Goal: Transaction & Acquisition: Register for event/course

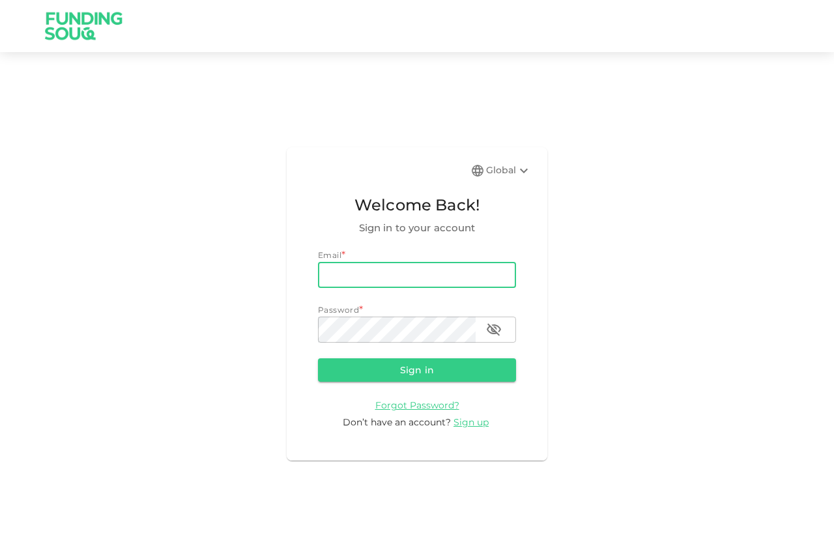
click at [378, 274] on input "email" at bounding box center [417, 275] width 198 height 26
type input "[EMAIL_ADDRESS][DOMAIN_NAME]"
click at [425, 368] on button "Sign in" at bounding box center [417, 369] width 198 height 23
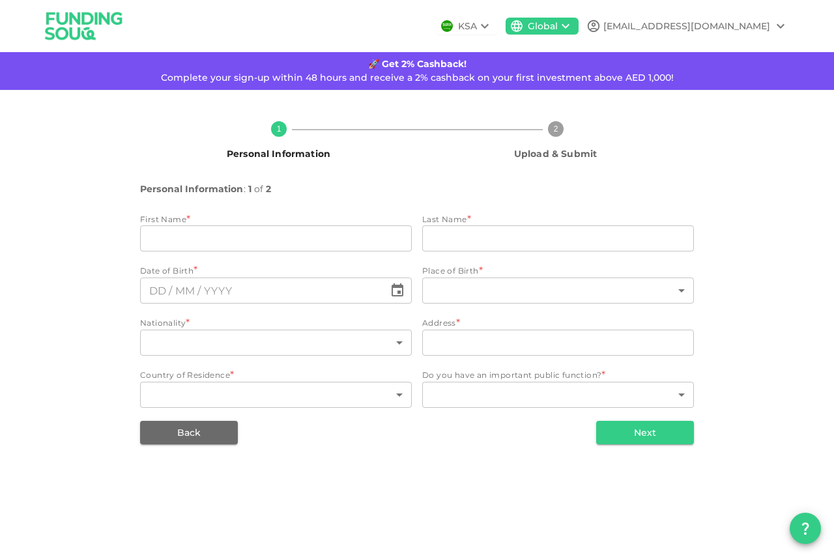
type input "[PERSON_NAME]"
type input "183"
type input "No:08 [PERSON_NAME] ,Kandy,[GEOGRAPHIC_DATA]"
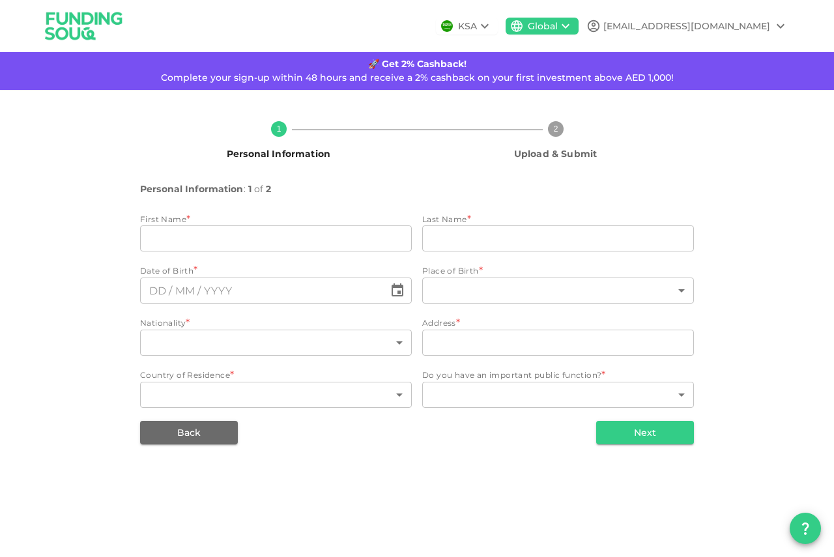
type input "183"
type input "1"
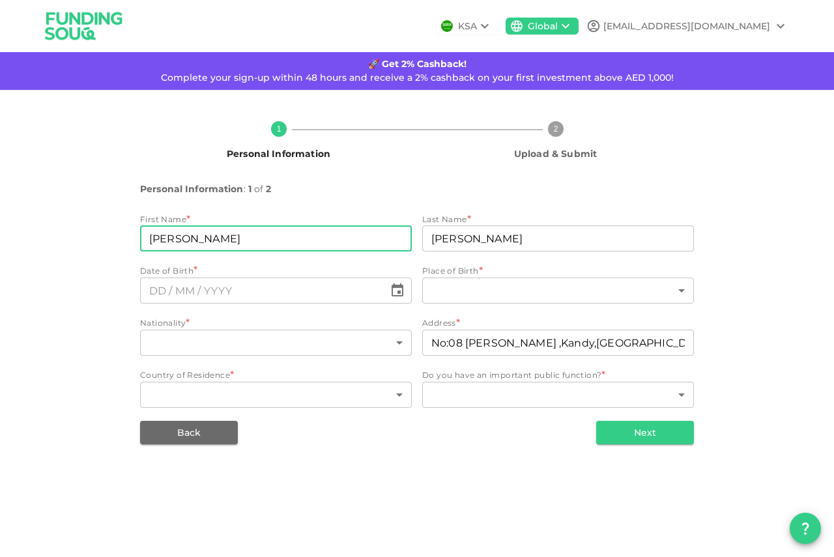
type input "⁦⁨06⁩ / ⁨12⁩ / ⁨2006⁩⁩"
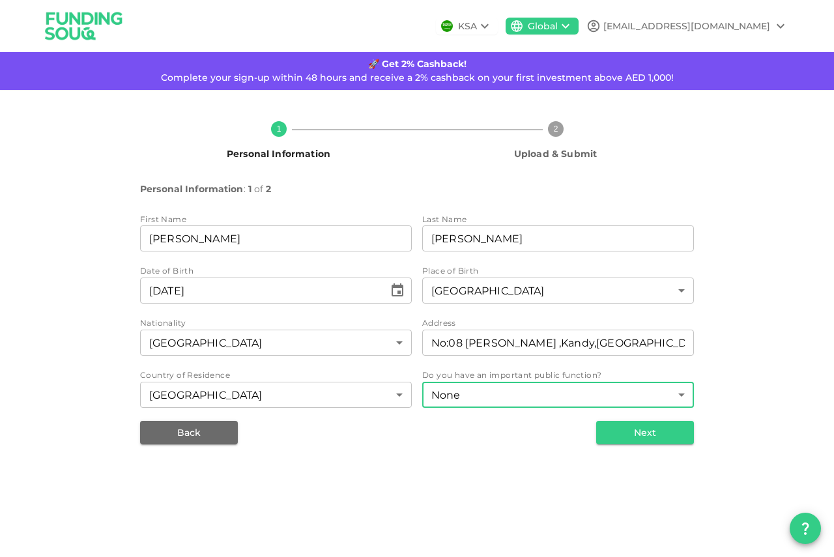
click at [470, 394] on body "KSA Global brothersahamed26@gmail.com 🚀 Get 2% Cashback! Complete your sign-up …" at bounding box center [417, 278] width 834 height 557
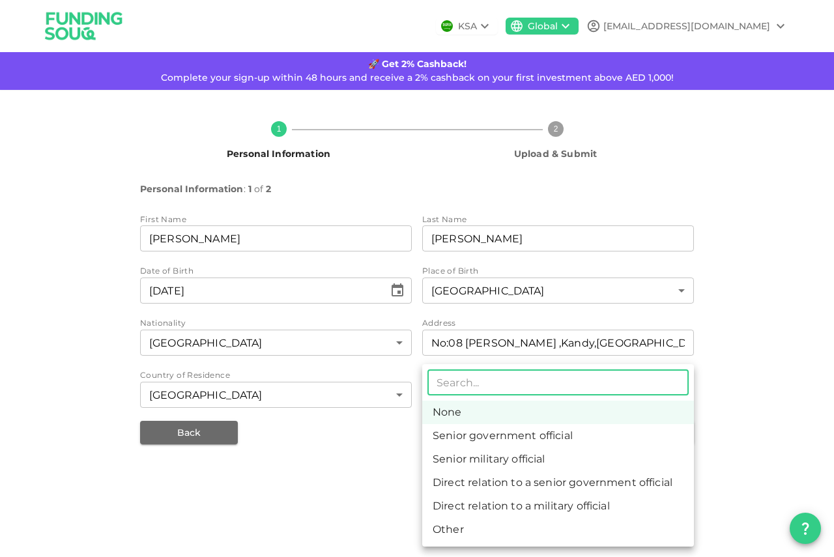
click at [358, 448] on div at bounding box center [417, 278] width 834 height 557
click at [630, 402] on body "KSA Global brothersahamed26@gmail.com 🚀 Get 2% Cashback! Complete your sign-up …" at bounding box center [417, 278] width 834 height 557
click at [582, 519] on li "Other" at bounding box center [558, 529] width 272 height 23
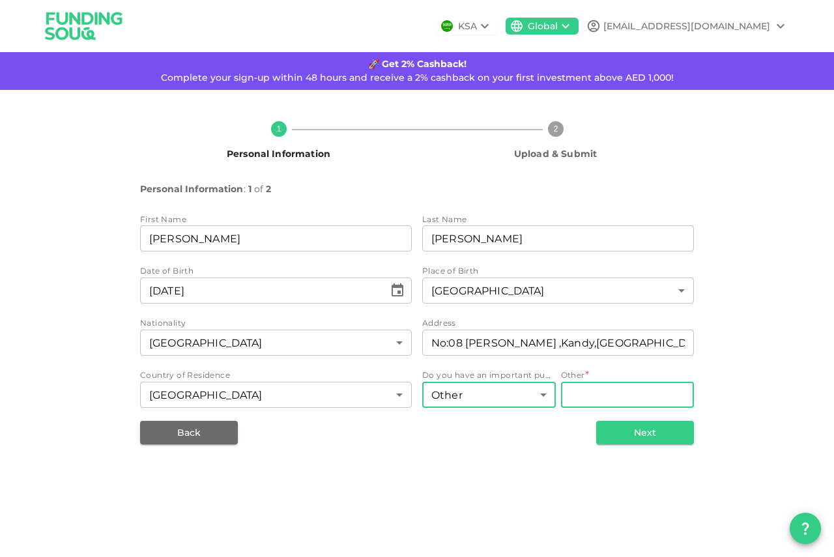
click at [605, 403] on input "Other" at bounding box center [628, 395] width 134 height 26
click at [557, 401] on div "Do you have an important public function? Other 6 ​ Other * Other Other" at bounding box center [558, 390] width 272 height 42
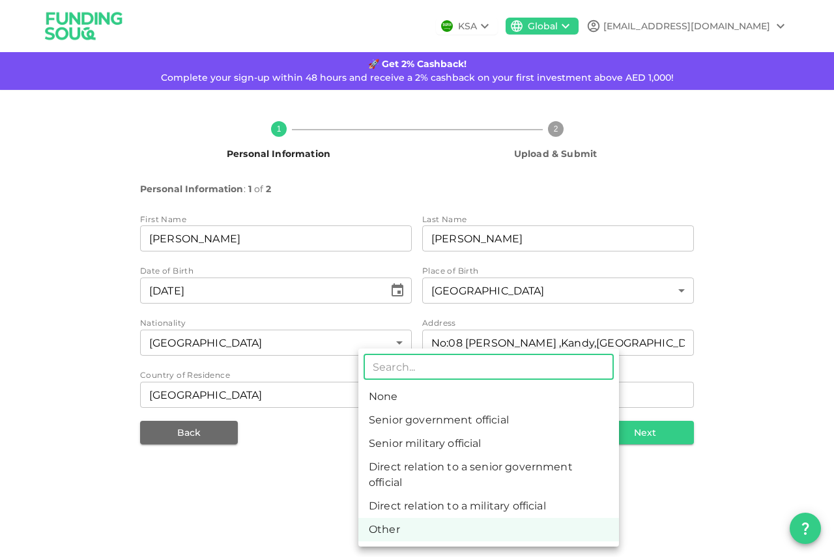
click at [538, 399] on body "KSA Global brothersahamed26@gmail.com 🚀 Get 2% Cashback! Complete your sign-up …" at bounding box center [417, 278] width 834 height 557
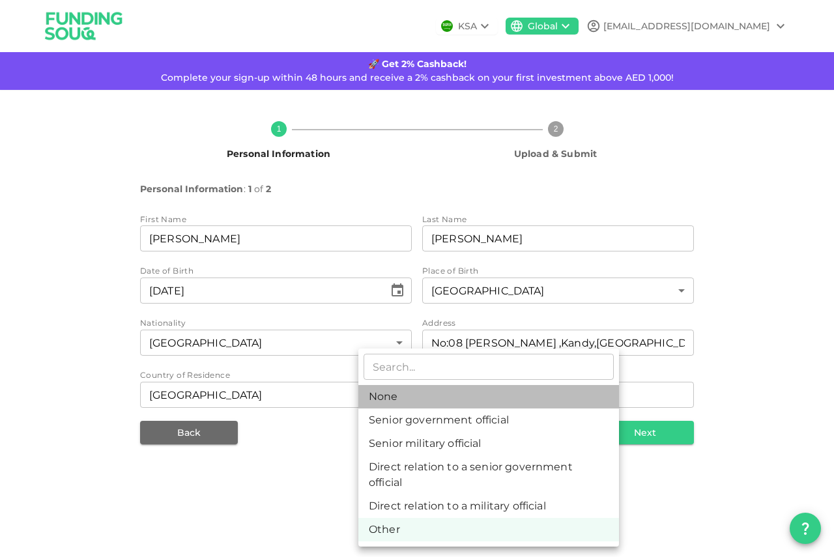
click at [521, 396] on li "None" at bounding box center [488, 396] width 261 height 23
type input "1"
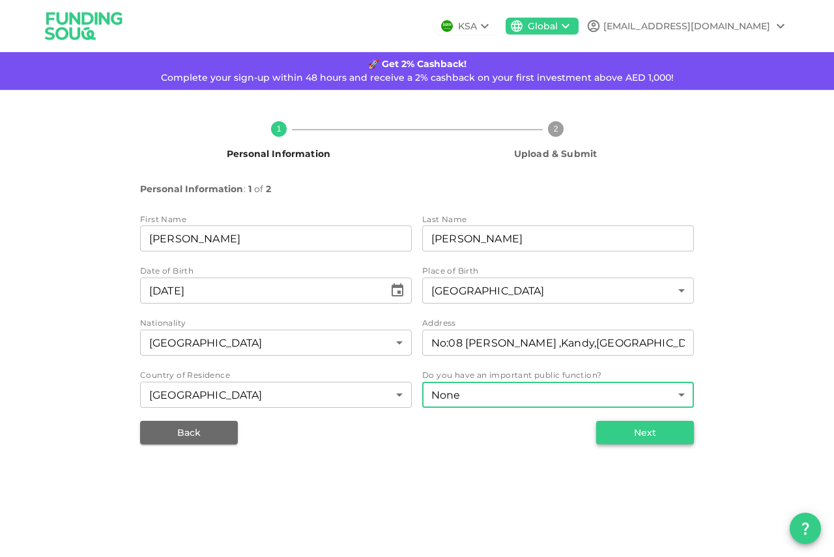
click at [608, 432] on button "Next" at bounding box center [645, 432] width 98 height 23
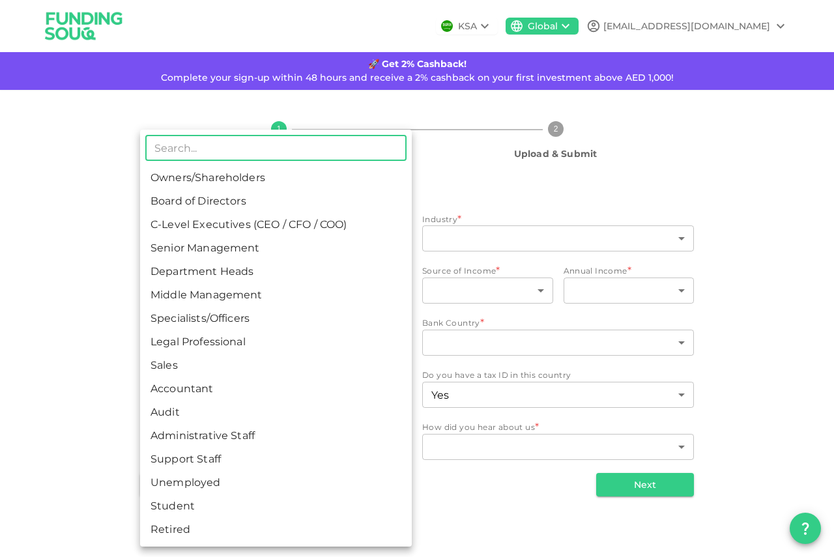
click at [325, 231] on body "KSA Global brothersahamed26@gmail.com 🚀 Get 2% Cashback! Complete your sign-up …" at bounding box center [417, 278] width 834 height 557
type input "15"
type input "17"
type input "8"
type input "1"
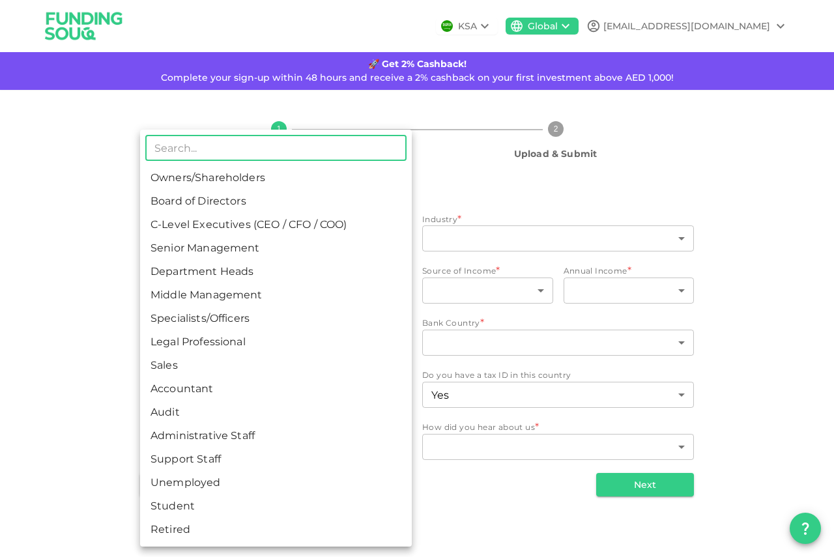
type input "1"
type input "183"
type input "1"
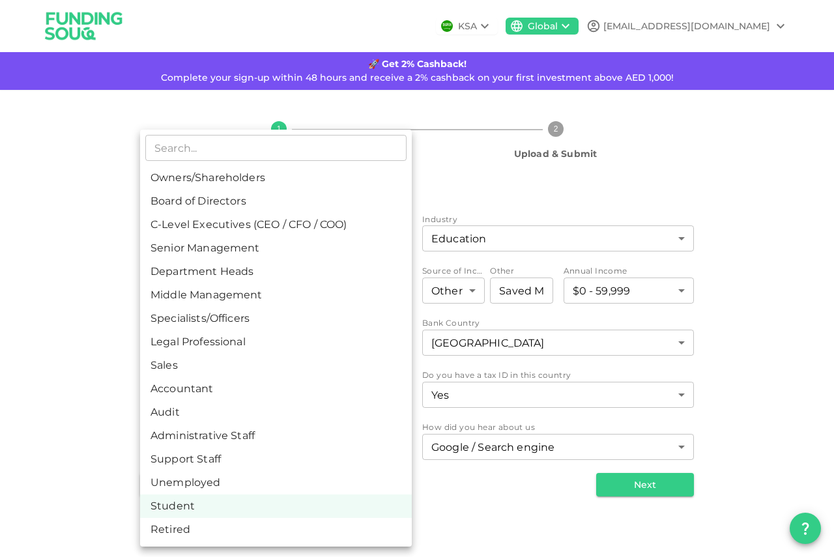
click at [181, 502] on li "Student" at bounding box center [276, 506] width 272 height 23
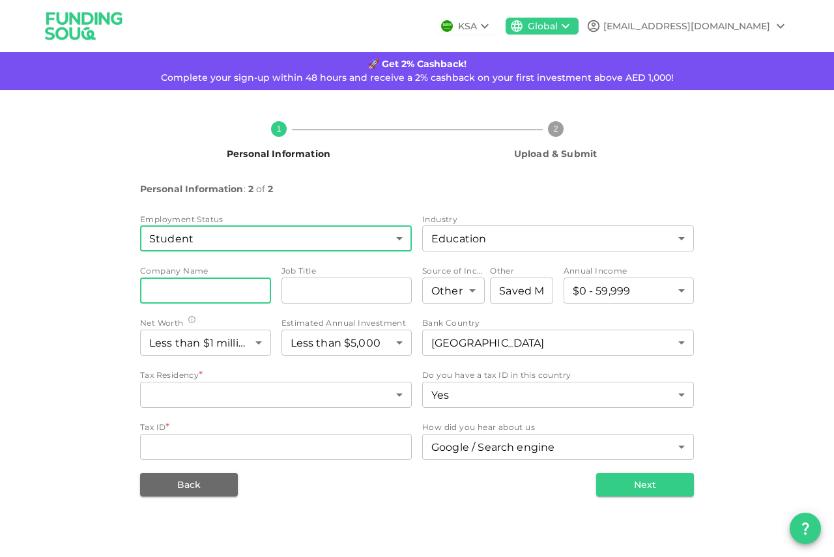
click at [258, 294] on input "companyName" at bounding box center [205, 291] width 131 height 26
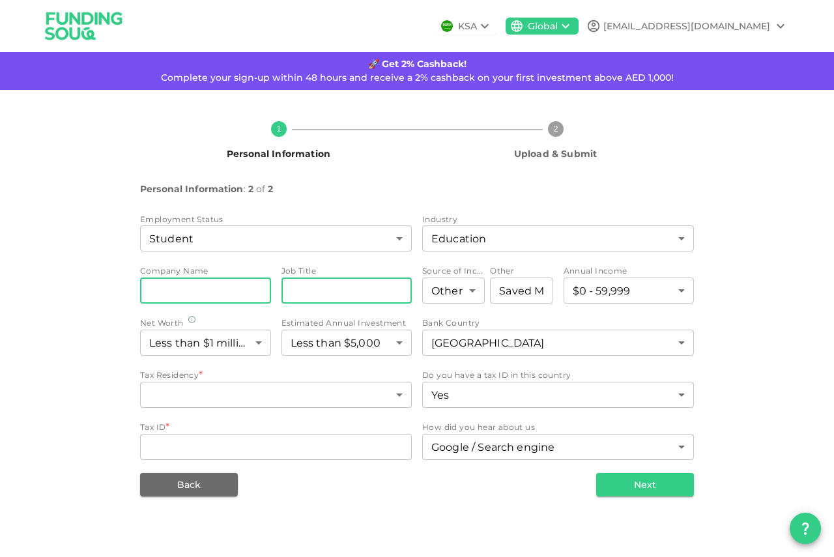
click at [330, 292] on input "jobTitle" at bounding box center [346, 291] width 131 height 26
click at [467, 298] on body "KSA Global brothersahamed26@gmail.com 🚀 Get 2% Cashback! Complete your sign-up …" at bounding box center [417, 278] width 834 height 557
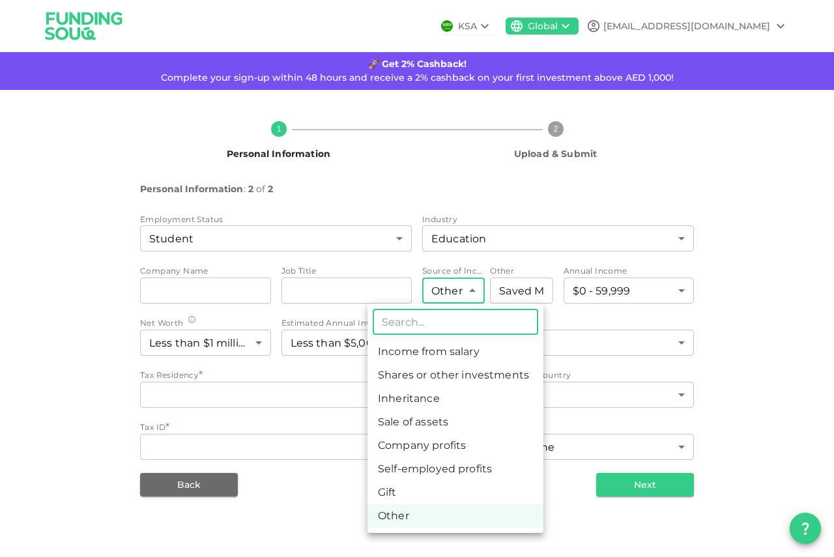
click at [429, 495] on li "Gift" at bounding box center [455, 492] width 176 height 23
type input "7"
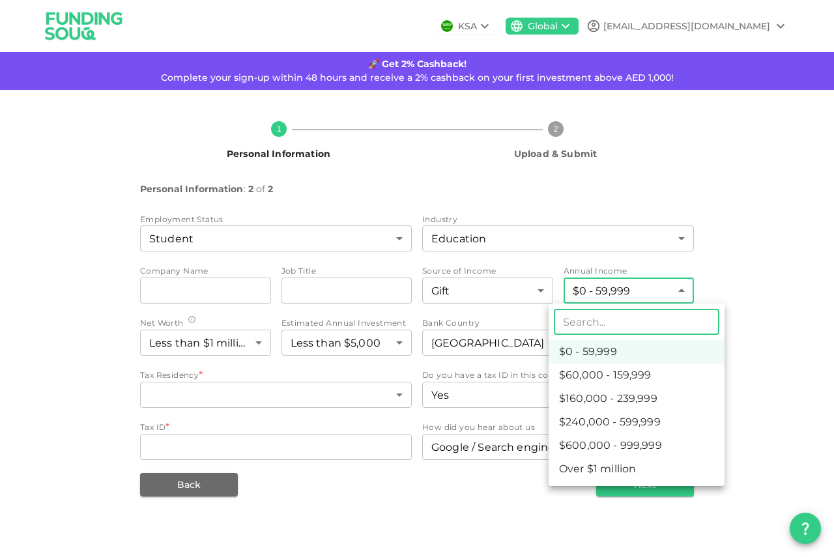
click at [645, 293] on body "KSA Global brothersahamed26@gmail.com 🚀 Get 2% Cashback! Complete your sign-up …" at bounding box center [417, 278] width 834 height 557
click at [645, 293] on div at bounding box center [417, 278] width 834 height 557
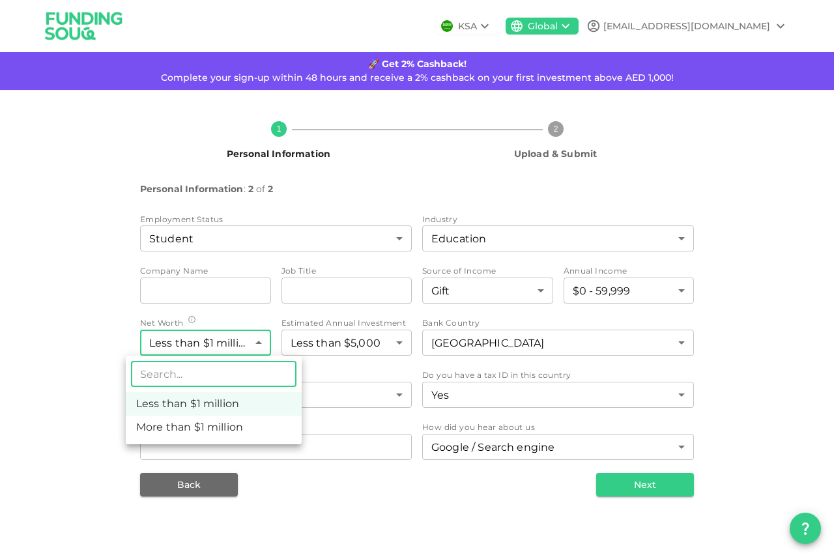
click at [228, 349] on body "KSA Global brothersahamed26@gmail.com 🚀 Get 2% Cashback! Complete your sign-up …" at bounding box center [417, 278] width 834 height 557
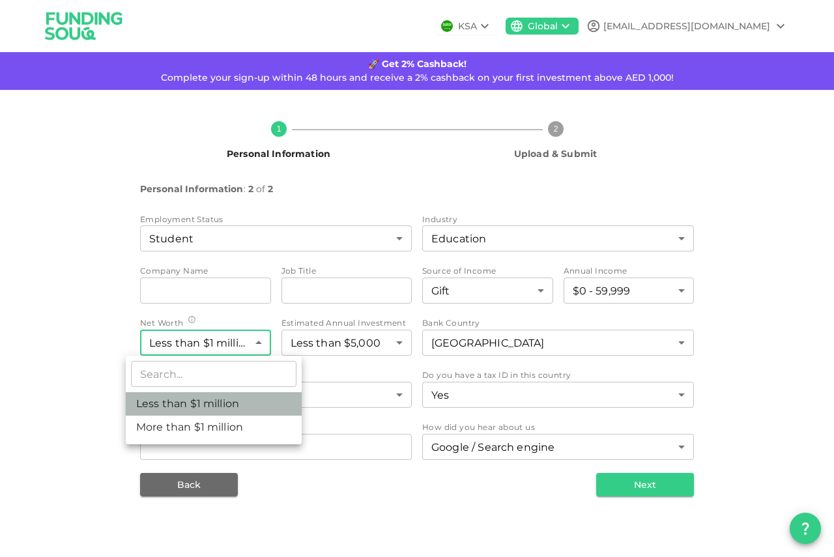
click at [224, 407] on li "Less than $1 million" at bounding box center [214, 403] width 176 height 23
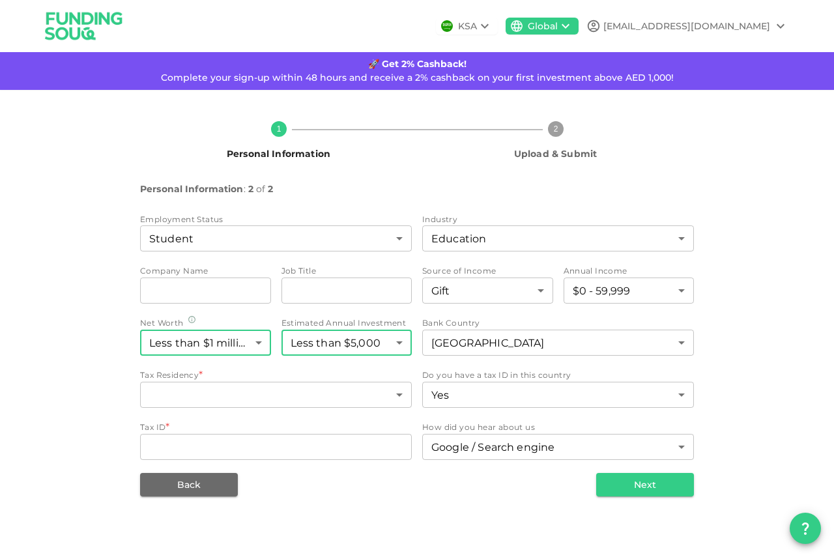
click at [327, 349] on body "KSA Global brothersahamed26@gmail.com 🚀 Get 2% Cashback! Complete your sign-up …" at bounding box center [417, 278] width 834 height 557
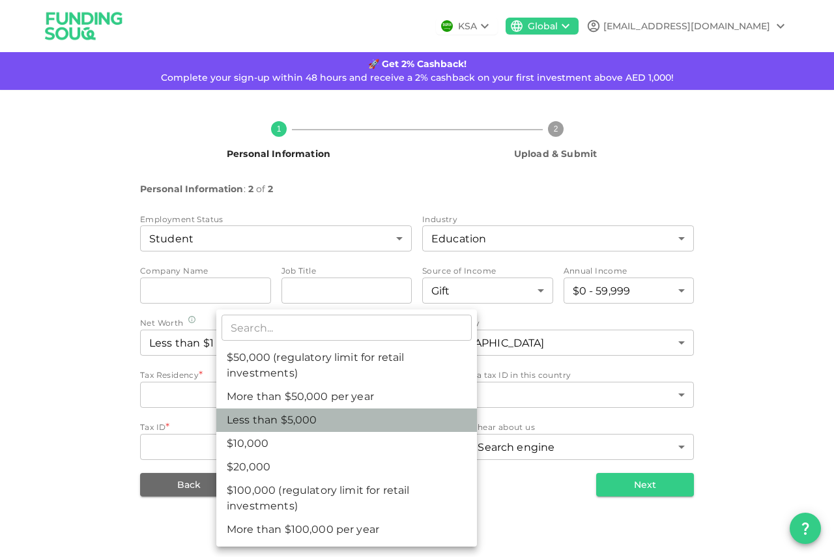
click at [365, 419] on li "Less than $5,000" at bounding box center [346, 420] width 261 height 23
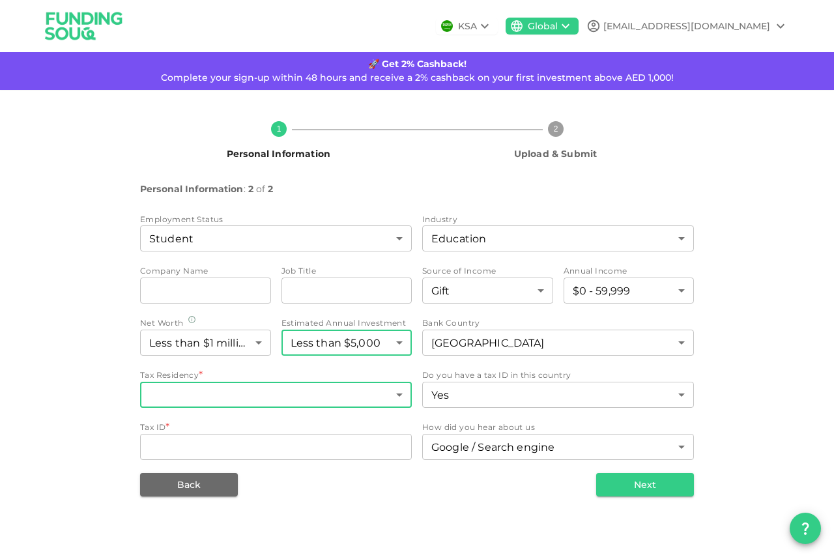
click at [312, 403] on body "KSA Global brothersahamed26@gmail.com 🚀 Get 2% Cashback! Complete your sign-up …" at bounding box center [417, 278] width 834 height 557
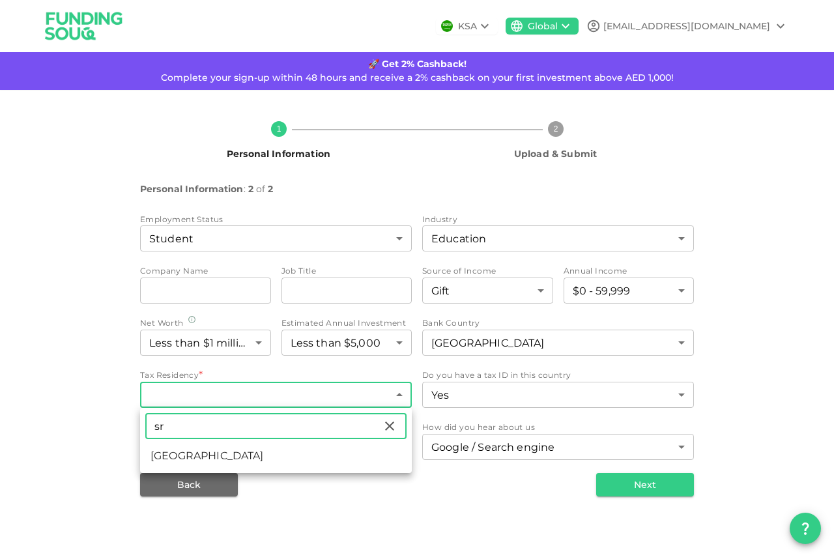
type input "sr"
click at [196, 453] on li "Sri Lanka" at bounding box center [276, 455] width 272 height 23
type input "183"
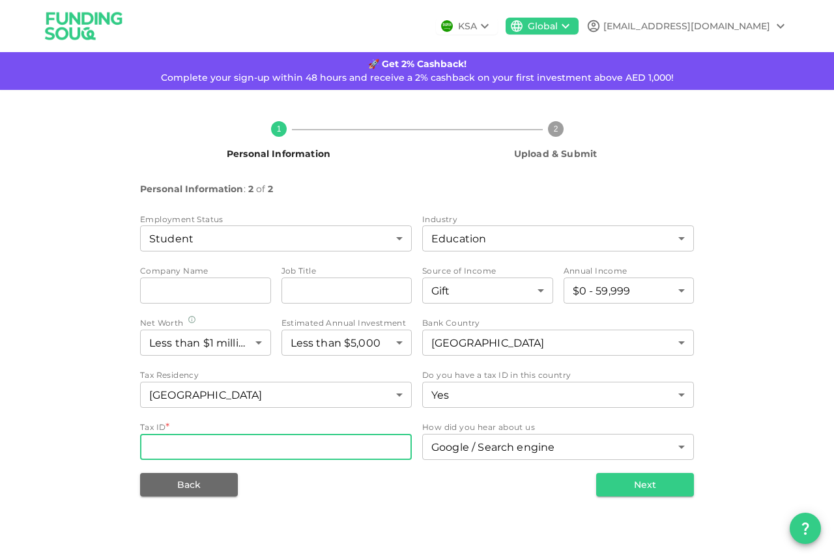
click at [213, 446] on input "Tax ID" at bounding box center [276, 447] width 272 height 26
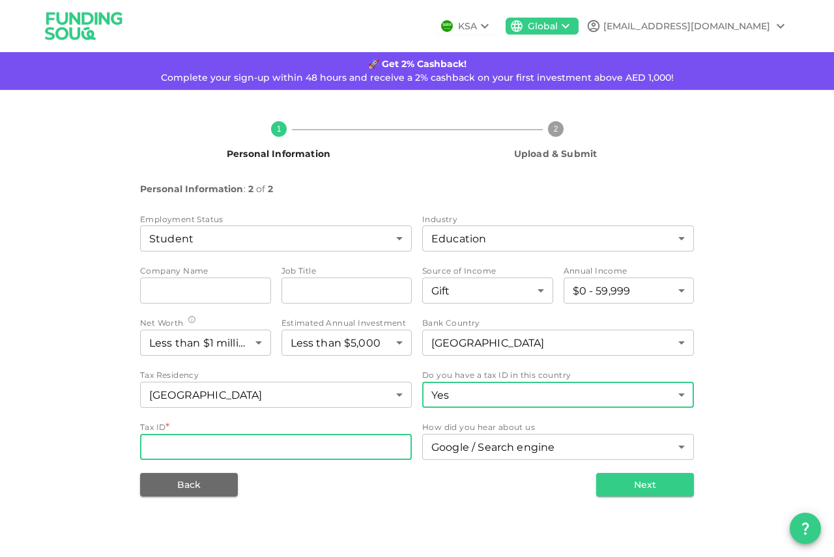
click at [525, 403] on body "KSA Global brothersahamed26@gmail.com 🚀 Get 2% Cashback! Complete your sign-up …" at bounding box center [417, 278] width 834 height 557
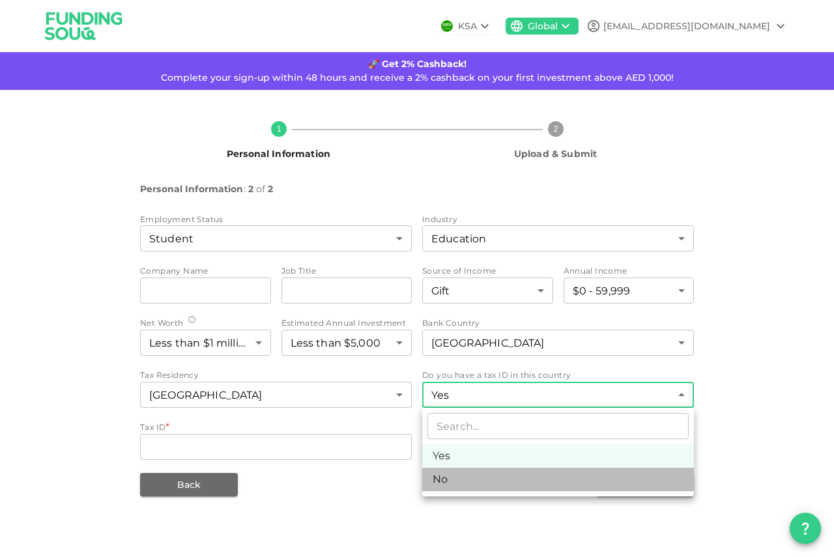
click at [449, 474] on li "No" at bounding box center [558, 479] width 272 height 23
type input "false"
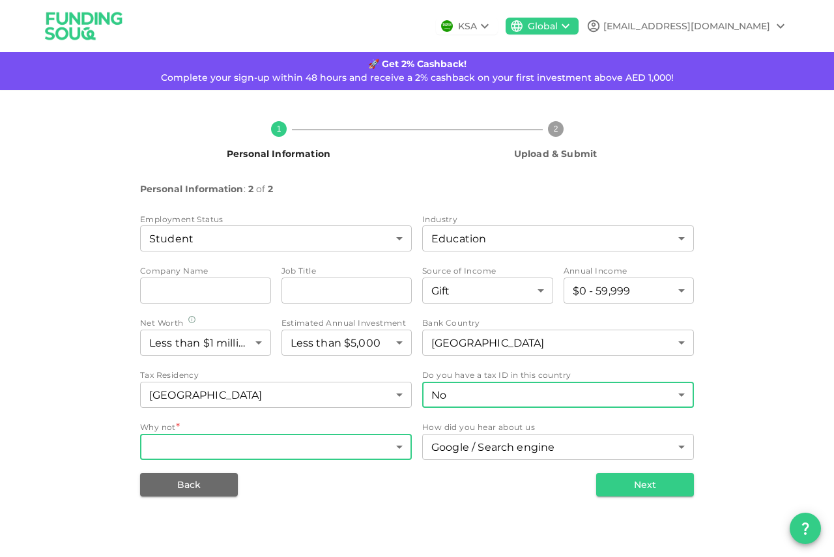
click at [376, 449] on body "KSA Global brothersahamed26@gmail.com 🚀 Get 2% Cashback! Complete your sign-up …" at bounding box center [417, 278] width 834 height 557
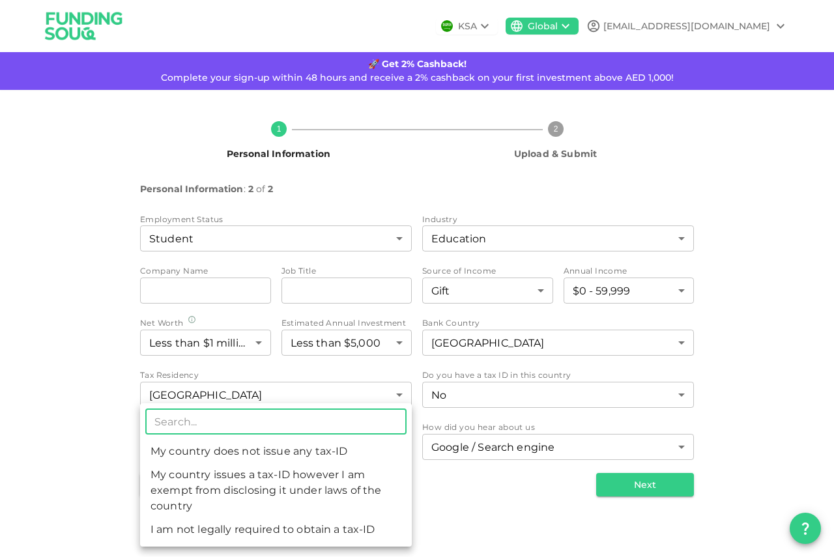
click at [345, 499] on li "My country issues a tax-ID however I am exempt from disclosing it under laws of…" at bounding box center [276, 490] width 272 height 55
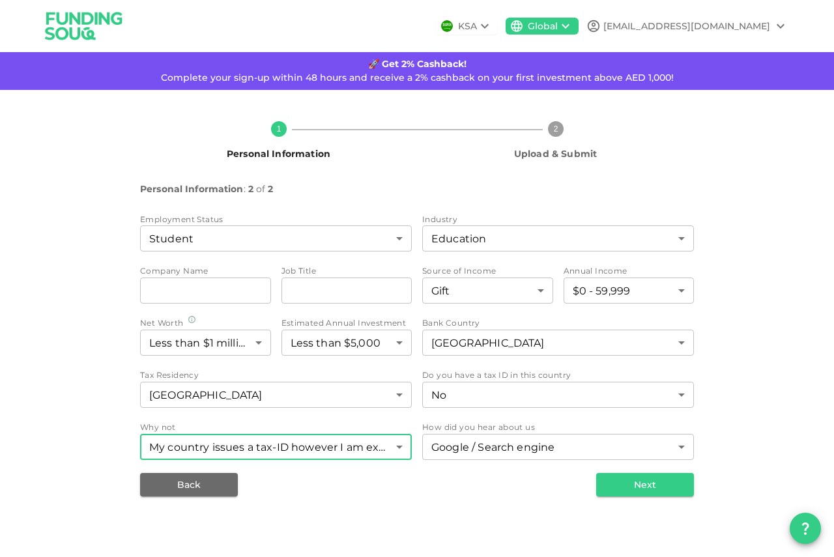
type input "2"
click at [655, 486] on button "Next" at bounding box center [645, 484] width 98 height 23
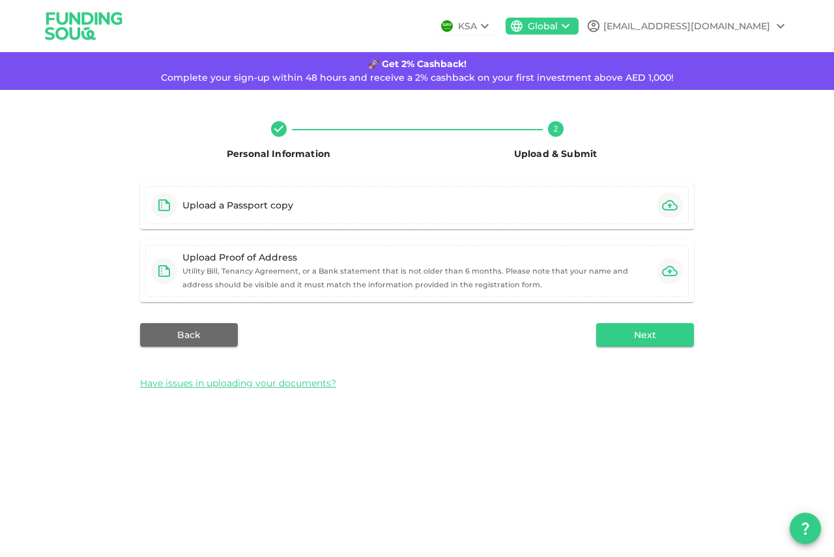
click at [81, 29] on img at bounding box center [84, 25] width 98 height 51
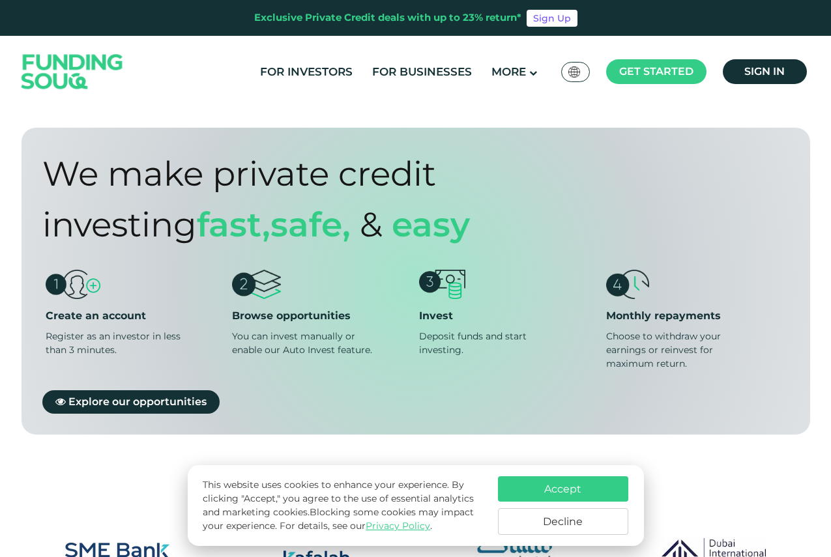
scroll to position [977, 0]
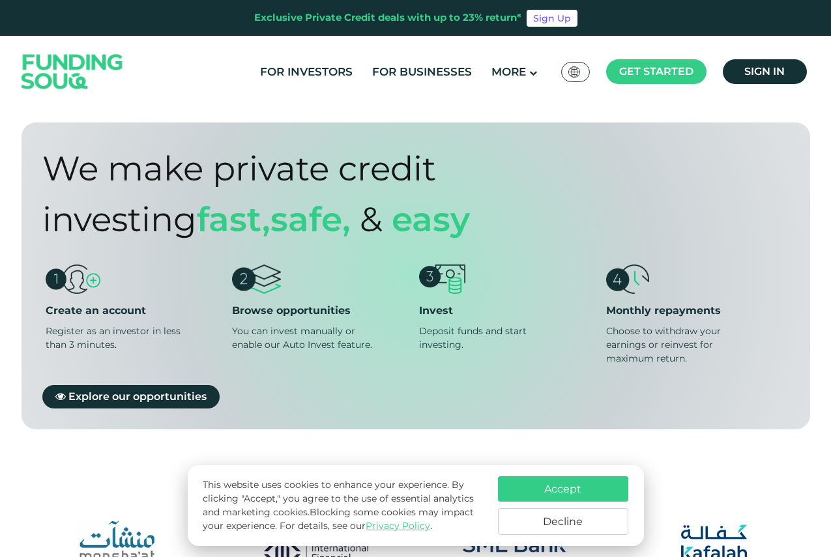
click at [553, 483] on button "Accept" at bounding box center [563, 488] width 130 height 25
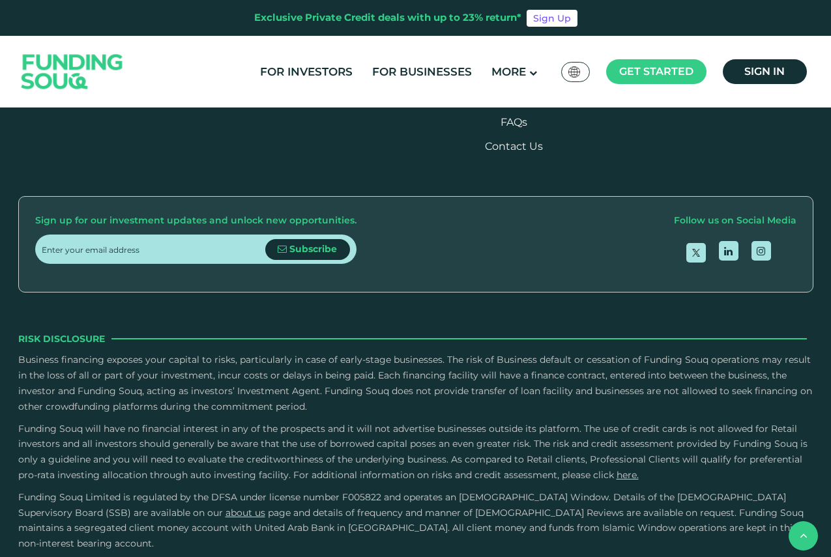
scroll to position [2280, 0]
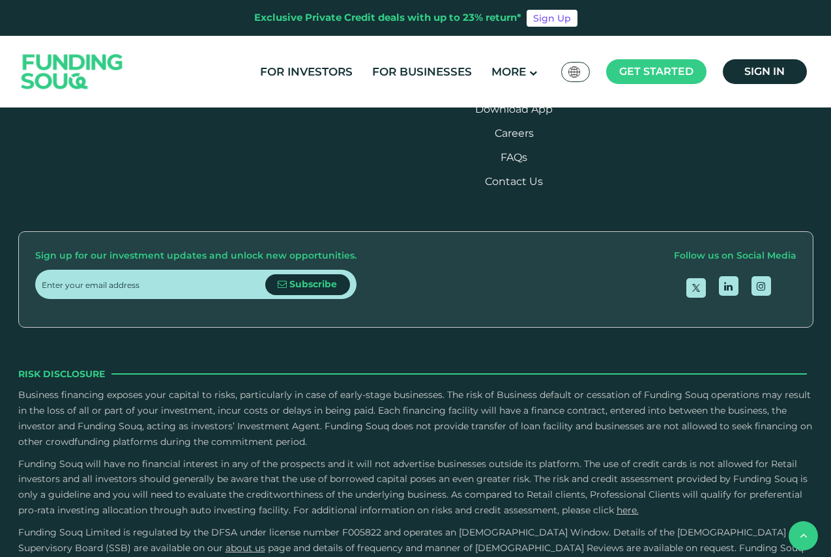
type tc-range-slider "5"
drag, startPoint x: 446, startPoint y: 268, endPoint x: 491, endPoint y: 266, distance: 45.7
type tc-range-slider "10000"
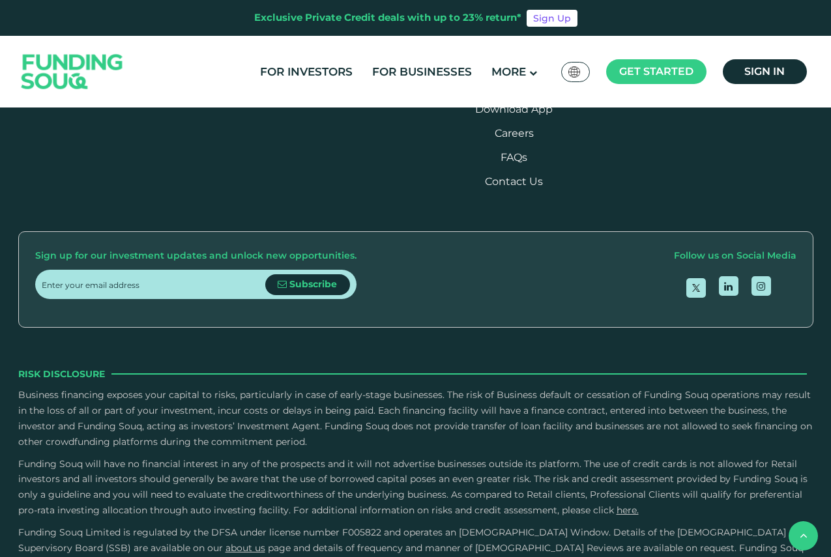
drag, startPoint x: 70, startPoint y: 271, endPoint x: 53, endPoint y: 272, distance: 17.0
type tc-range-slider "1"
drag, startPoint x: 494, startPoint y: 273, endPoint x: 230, endPoint y: 269, distance: 263.9
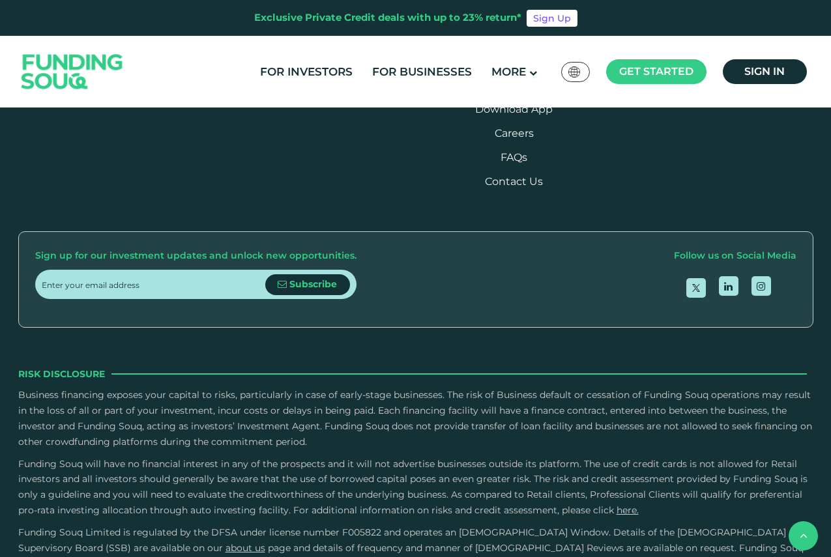
type tc-range-slider "1000000"
drag, startPoint x: 57, startPoint y: 274, endPoint x: 587, endPoint y: 278, distance: 530.4
drag, startPoint x: 296, startPoint y: 273, endPoint x: 682, endPoint y: 247, distance: 387.3
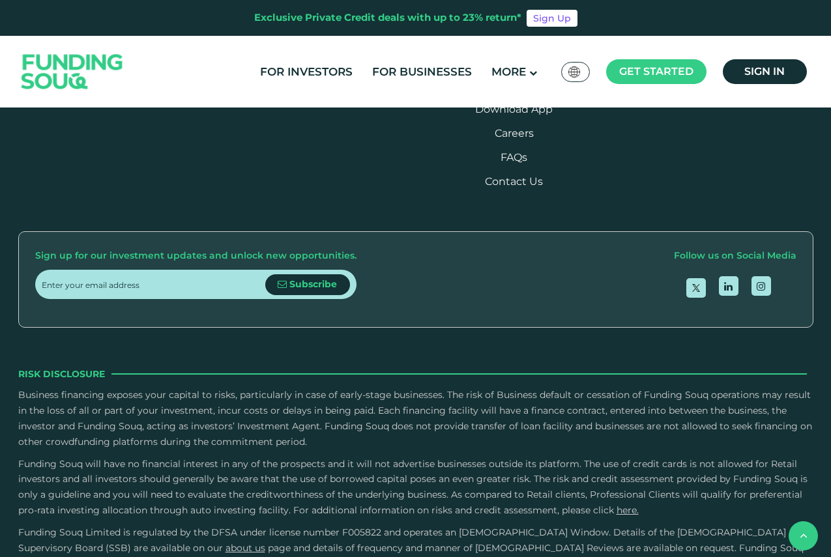
type tc-range-slider "5"
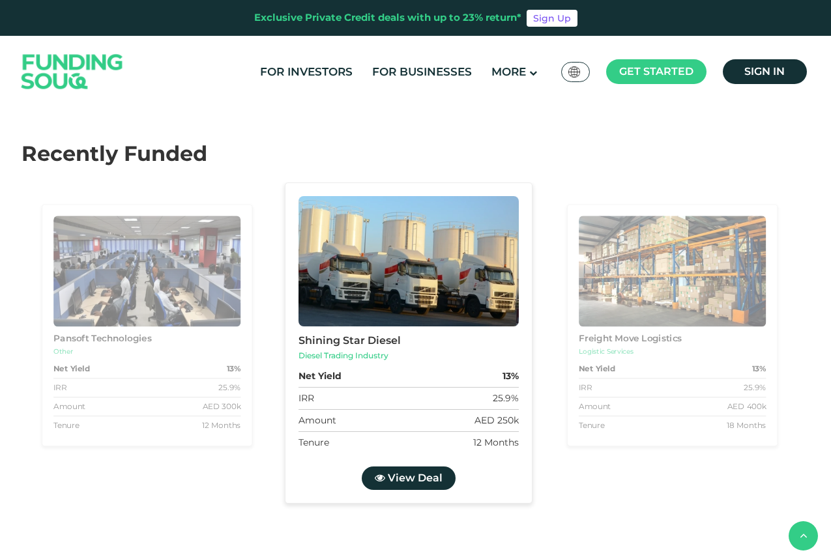
radio input "true"
type tc-range-slider "10000"
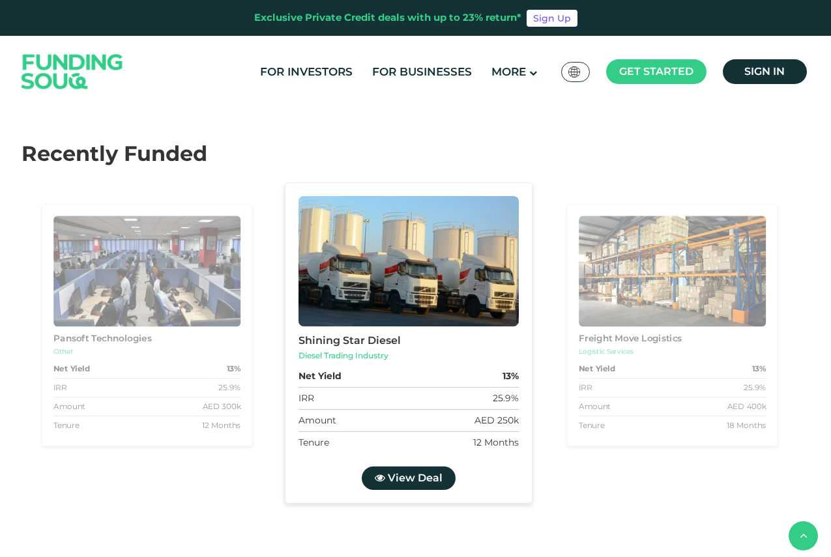
drag, startPoint x: 254, startPoint y: 266, endPoint x: 21, endPoint y: 266, distance: 233.3
type tc-range-slider "1000000"
drag, startPoint x: 63, startPoint y: 274, endPoint x: 634, endPoint y: 276, distance: 571.4
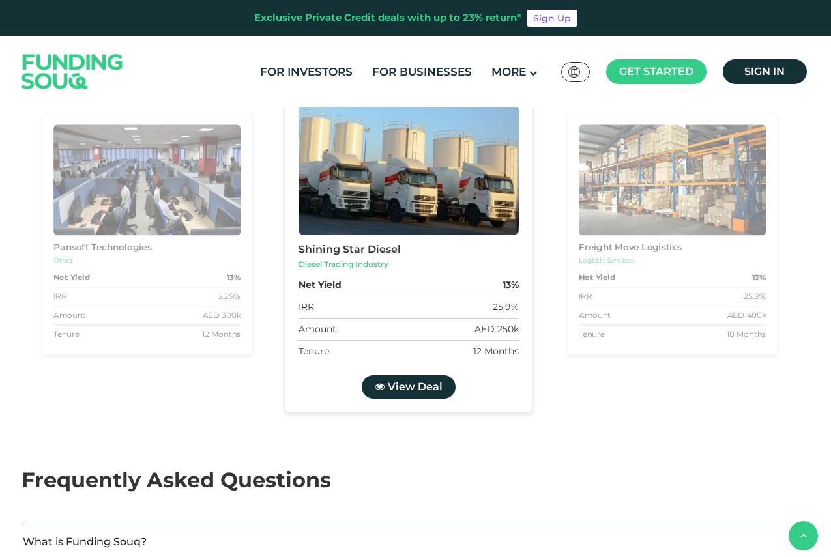
scroll to position [2346, 0]
